Goal: Task Accomplishment & Management: Manage account settings

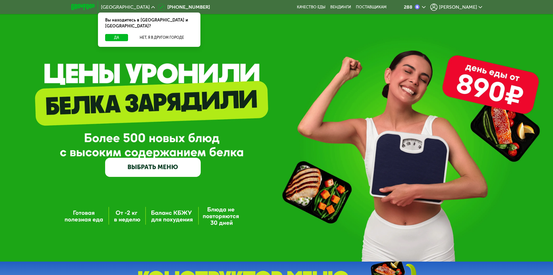
click at [465, 8] on span "[PERSON_NAME]" at bounding box center [458, 7] width 38 height 5
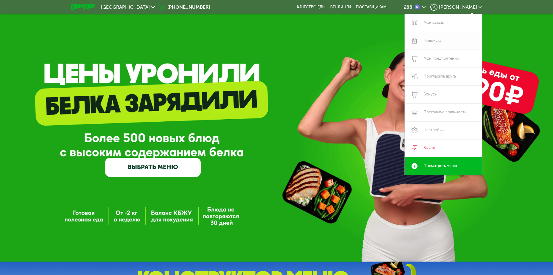
click at [437, 38] on link "Подписка" at bounding box center [443, 41] width 77 height 18
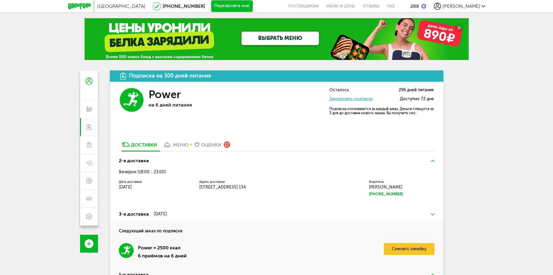
click at [180, 145] on div "меню" at bounding box center [180, 145] width 15 height 6
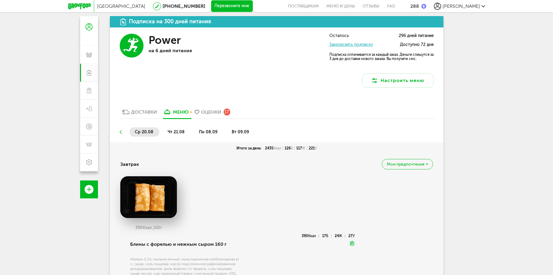
scroll to position [50, 0]
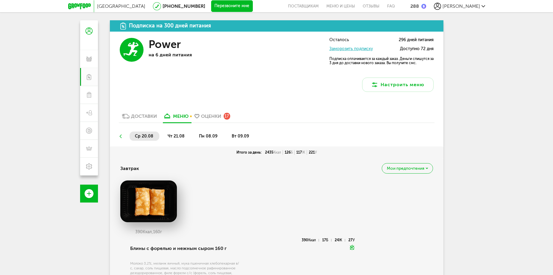
click at [176, 135] on span "чт 21.08" at bounding box center [176, 135] width 17 height 5
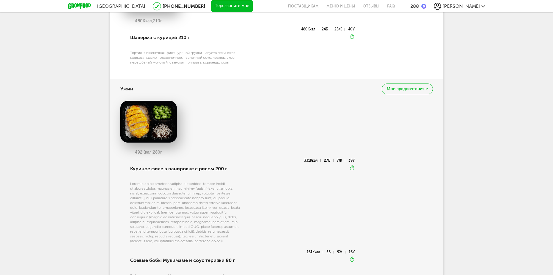
scroll to position [693, 0]
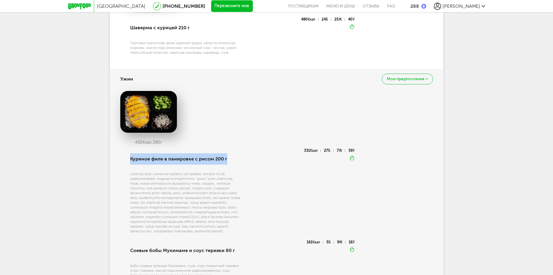
drag, startPoint x: 209, startPoint y: 137, endPoint x: 230, endPoint y: 149, distance: 24.0
click at [230, 149] on div "Куриное филе в панировке с рисом 200 г" at bounding box center [186, 159] width 112 height 20
click at [241, 171] on div at bounding box center [186, 202] width 112 height 62
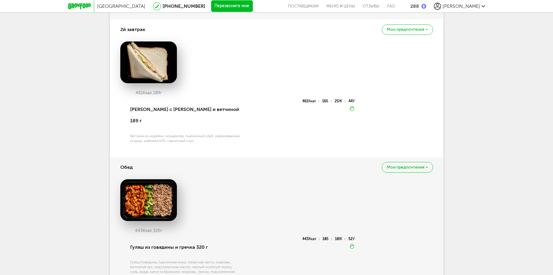
scroll to position [284, 0]
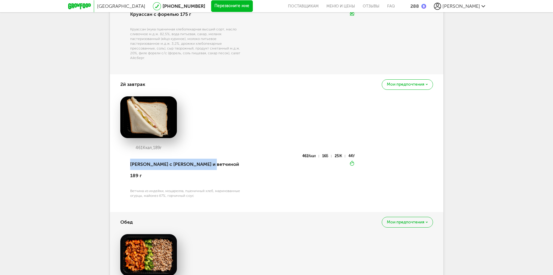
drag, startPoint x: 197, startPoint y: 157, endPoint x: 209, endPoint y: 172, distance: 19.3
click at [209, 172] on div "[PERSON_NAME] с [PERSON_NAME] и ветчиной 189 г" at bounding box center [186, 170] width 112 height 32
click at [162, 163] on div "[PERSON_NAME] с [PERSON_NAME] и ветчиной 189 г" at bounding box center [186, 170] width 112 height 32
click at [161, 163] on div "[PERSON_NAME] с [PERSON_NAME] и ветчиной 189 г" at bounding box center [186, 170] width 112 height 32
click at [193, 166] on div "[PERSON_NAME] с [PERSON_NAME] и ветчиной 189 г" at bounding box center [186, 170] width 112 height 32
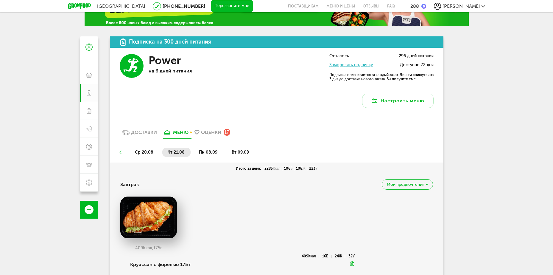
scroll to position [34, 0]
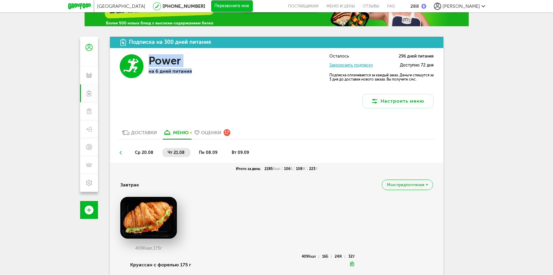
drag, startPoint x: 187, startPoint y: 73, endPoint x: 152, endPoint y: 59, distance: 37.2
click at [151, 59] on div "Power на 6 дней питания" at bounding box center [192, 81] width 86 height 54
click at [167, 65] on h3 "Power" at bounding box center [165, 60] width 32 height 13
drag, startPoint x: 167, startPoint y: 64, endPoint x: 169, endPoint y: 85, distance: 21.0
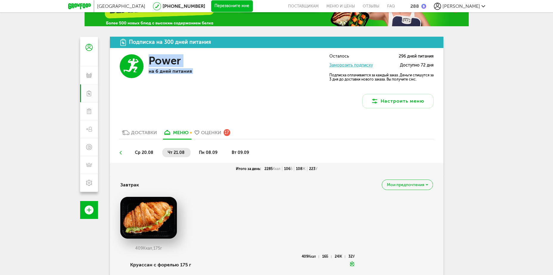
click at [169, 85] on div "Power на 6 дней питания" at bounding box center [192, 81] width 86 height 54
click at [265, 98] on div "Power на 6 дней питания Осталось 296 дней питания Заморозить подписку Доступно …" at bounding box center [277, 81] width 334 height 66
